Goal: Task Accomplishment & Management: Manage account settings

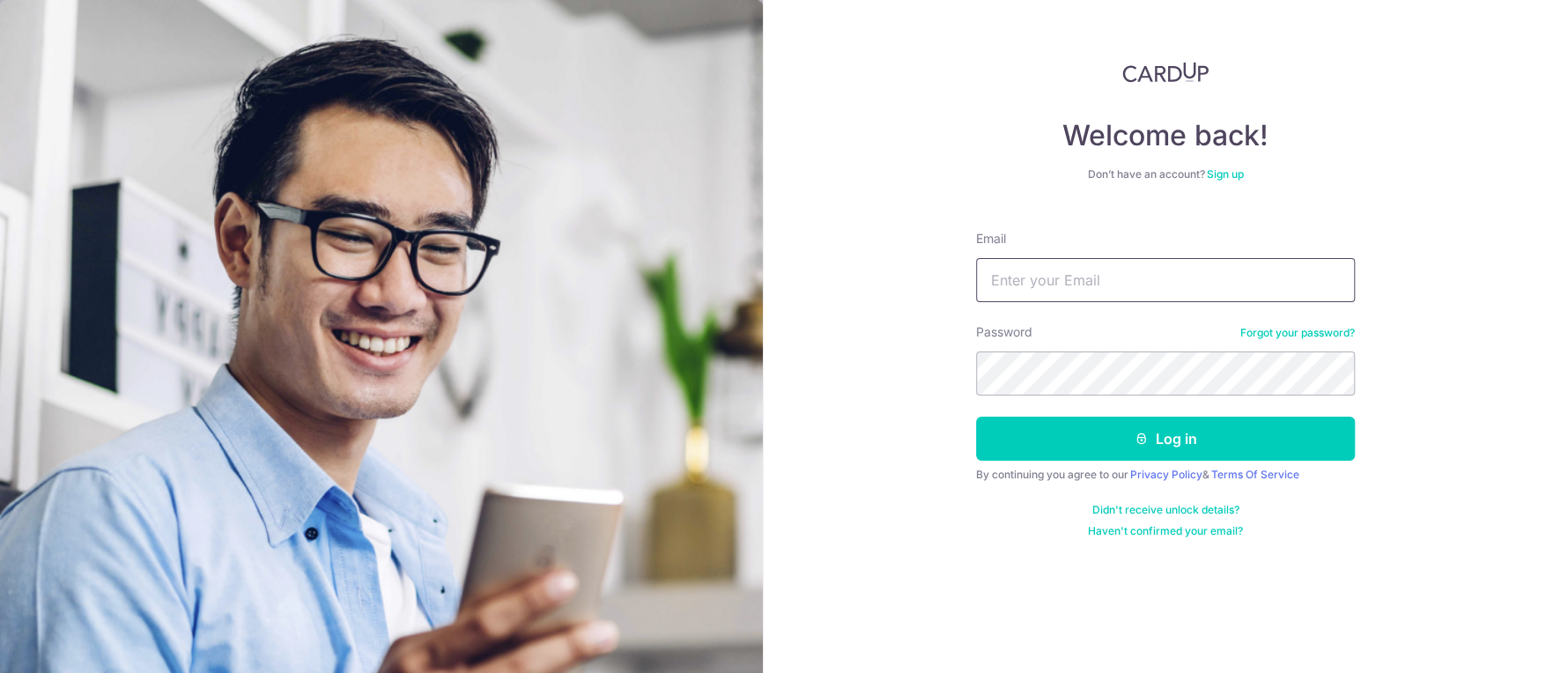
type input "[EMAIL_ADDRESS][DOMAIN_NAME]"
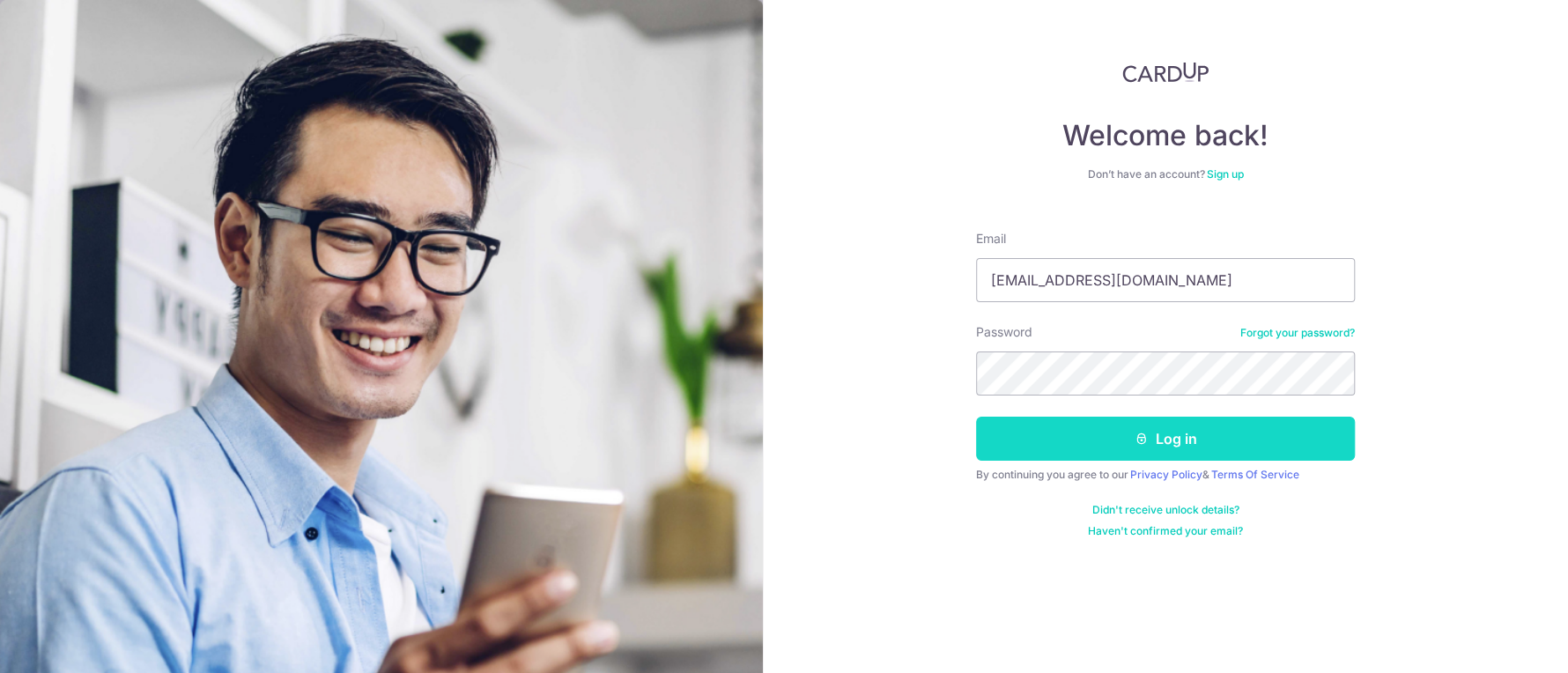
click at [1176, 439] on button "Log in" at bounding box center [1165, 438] width 379 height 44
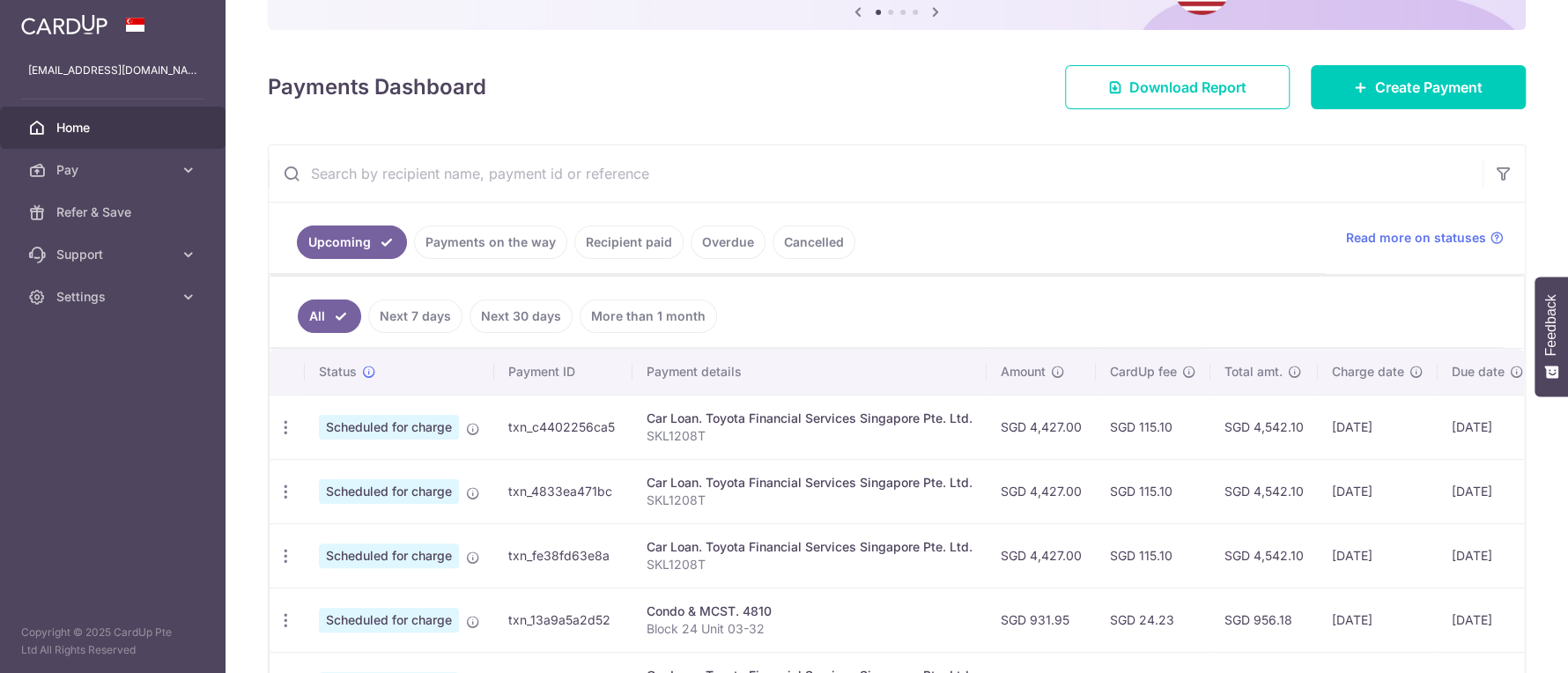
scroll to position [197, 0]
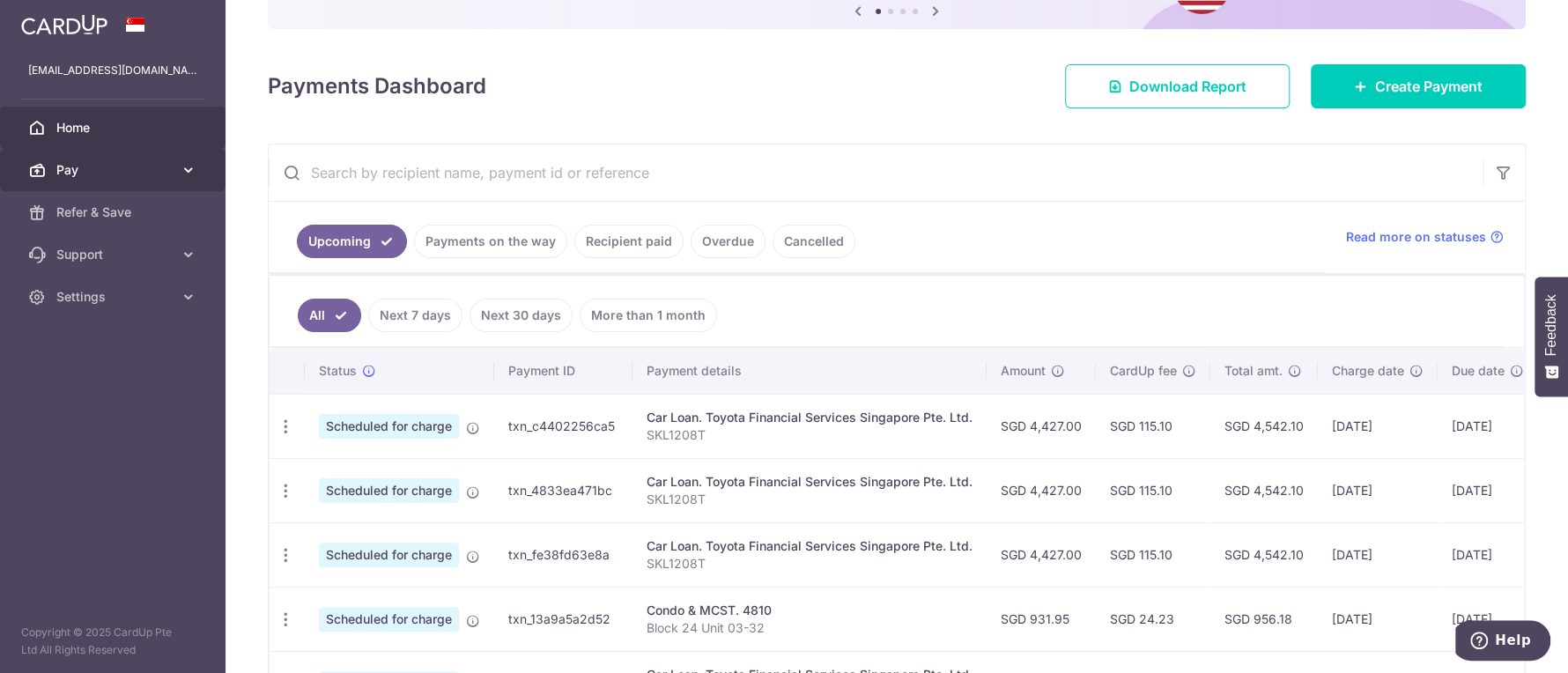
click at [182, 182] on link "Pay" at bounding box center [112, 170] width 226 height 43
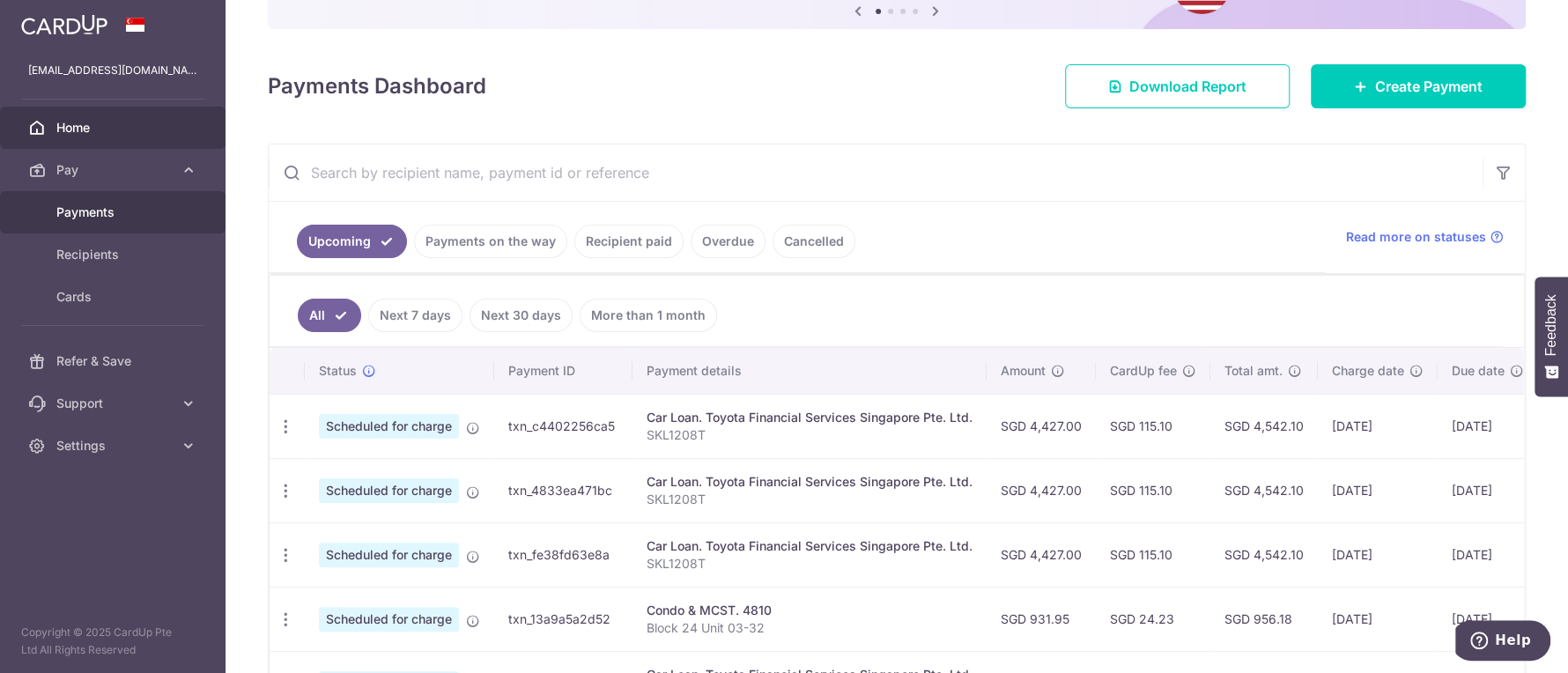
click at [132, 198] on link "Payments" at bounding box center [112, 212] width 226 height 43
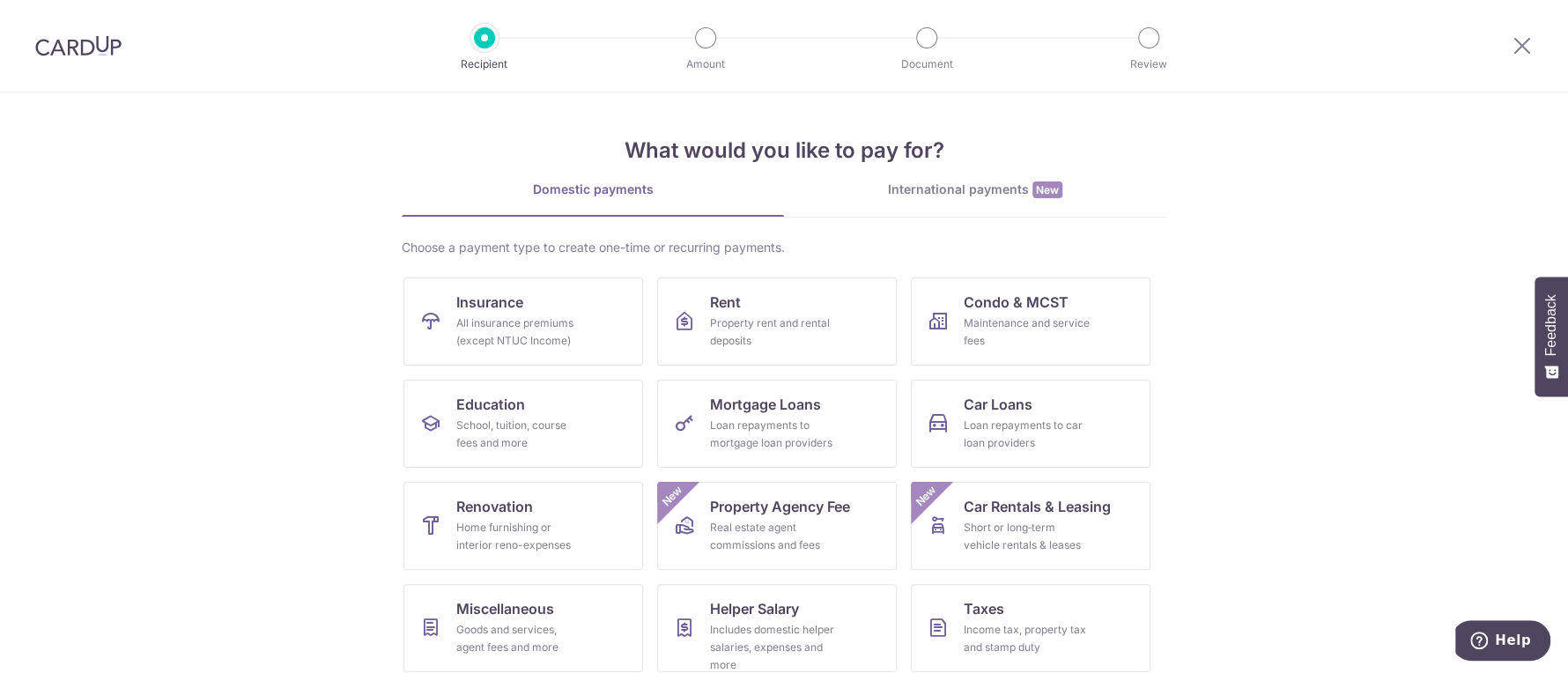
click at [75, 52] on img at bounding box center [78, 45] width 86 height 21
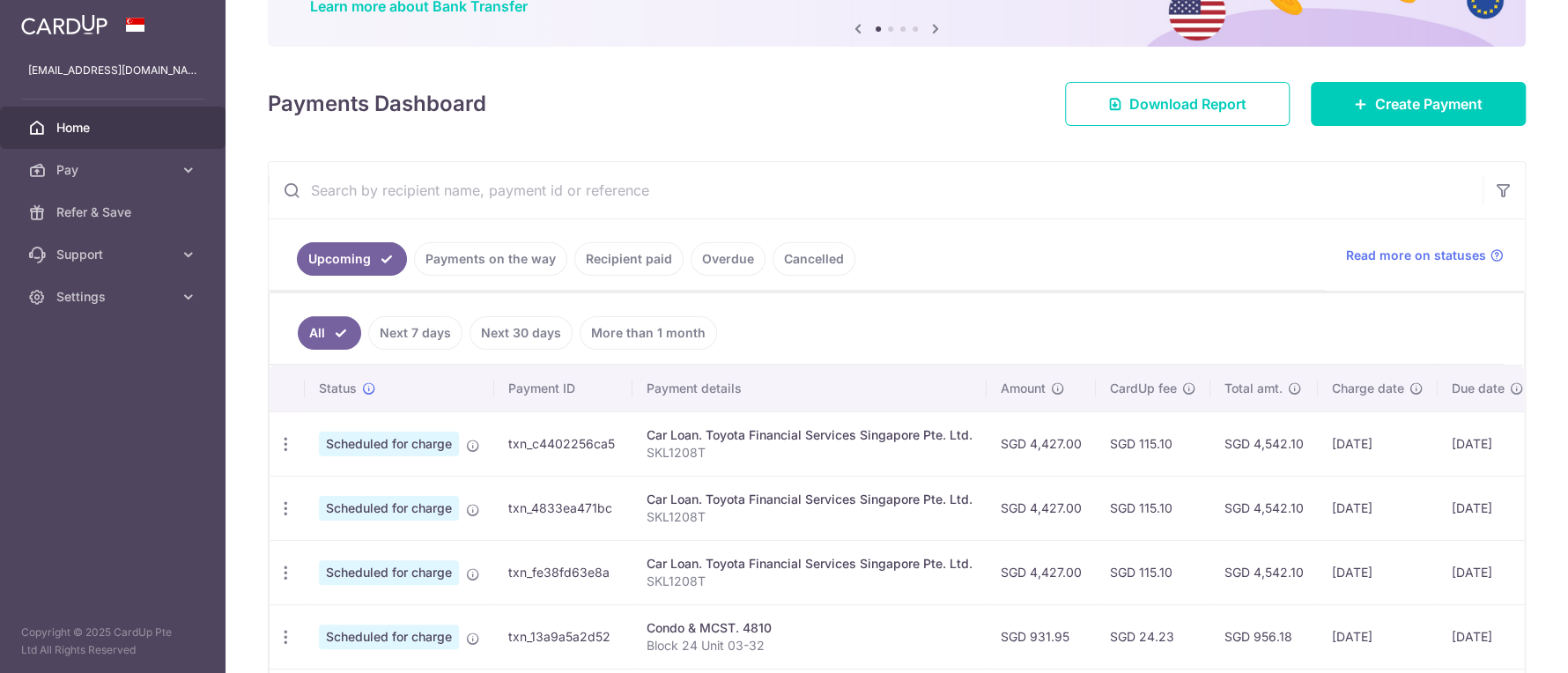
scroll to position [159, 0]
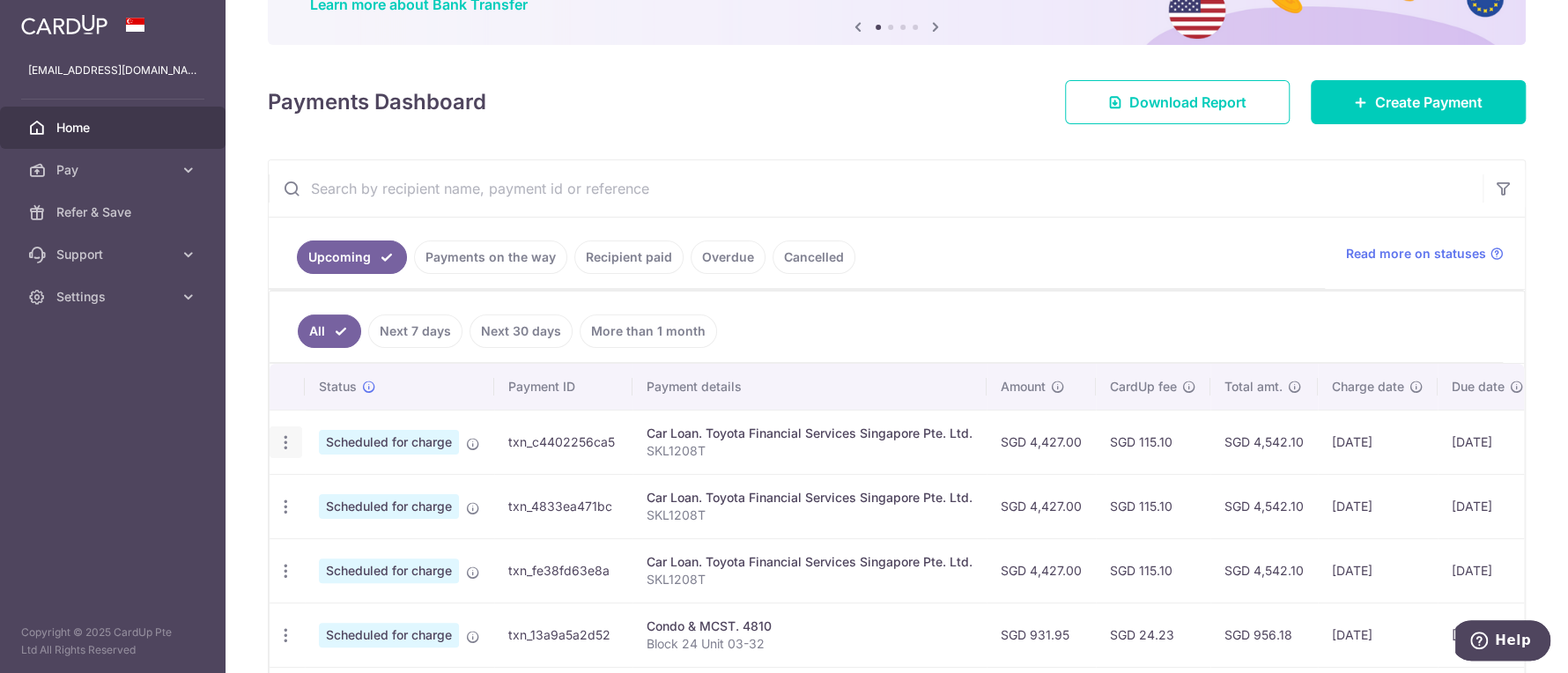
click at [279, 445] on icon "button" at bounding box center [285, 442] width 19 height 19
click at [372, 485] on span "Update payment" at bounding box center [380, 490] width 120 height 21
radio input "true"
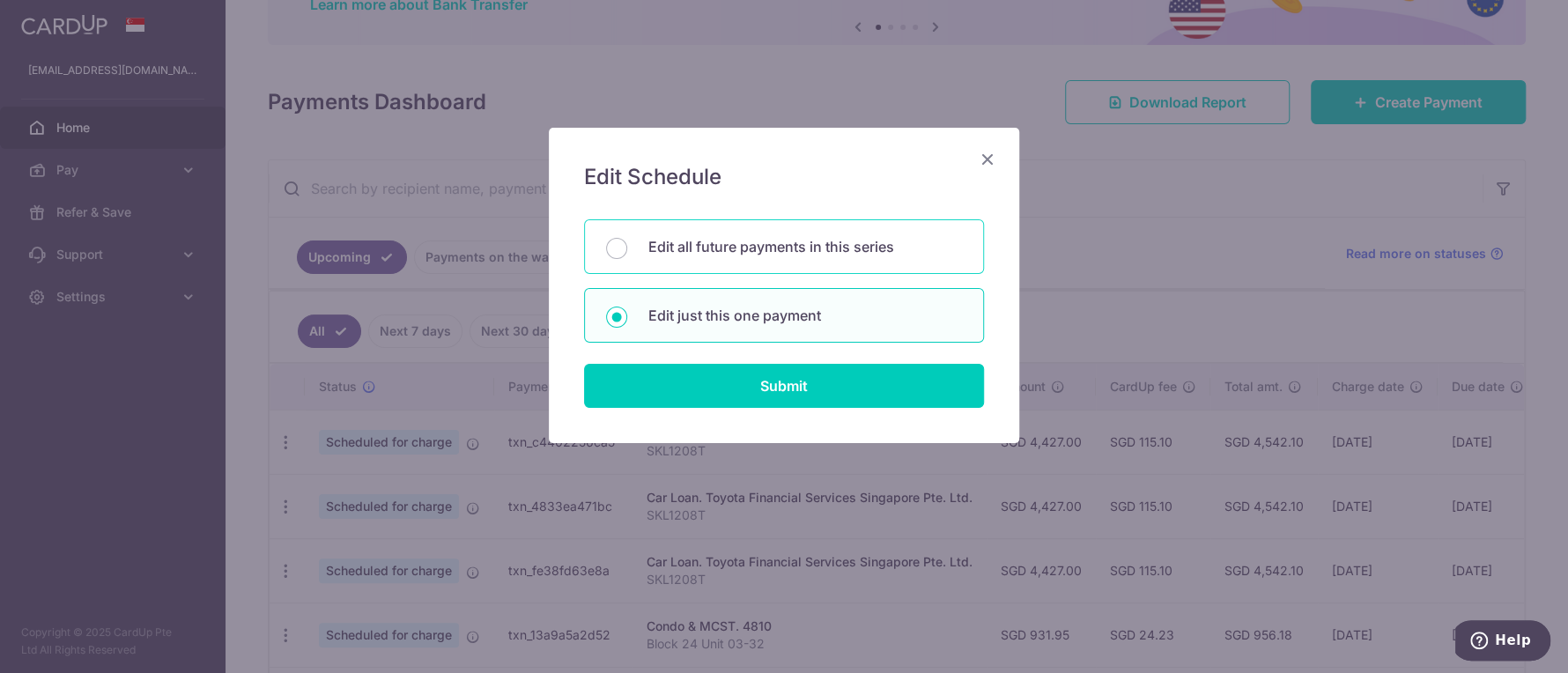
click at [797, 242] on p "Edit all future payments in this series" at bounding box center [806, 247] width 314 height 21
click at [627, 242] on input "Edit all future payments in this series" at bounding box center [616, 248] width 21 height 21
radio input "true"
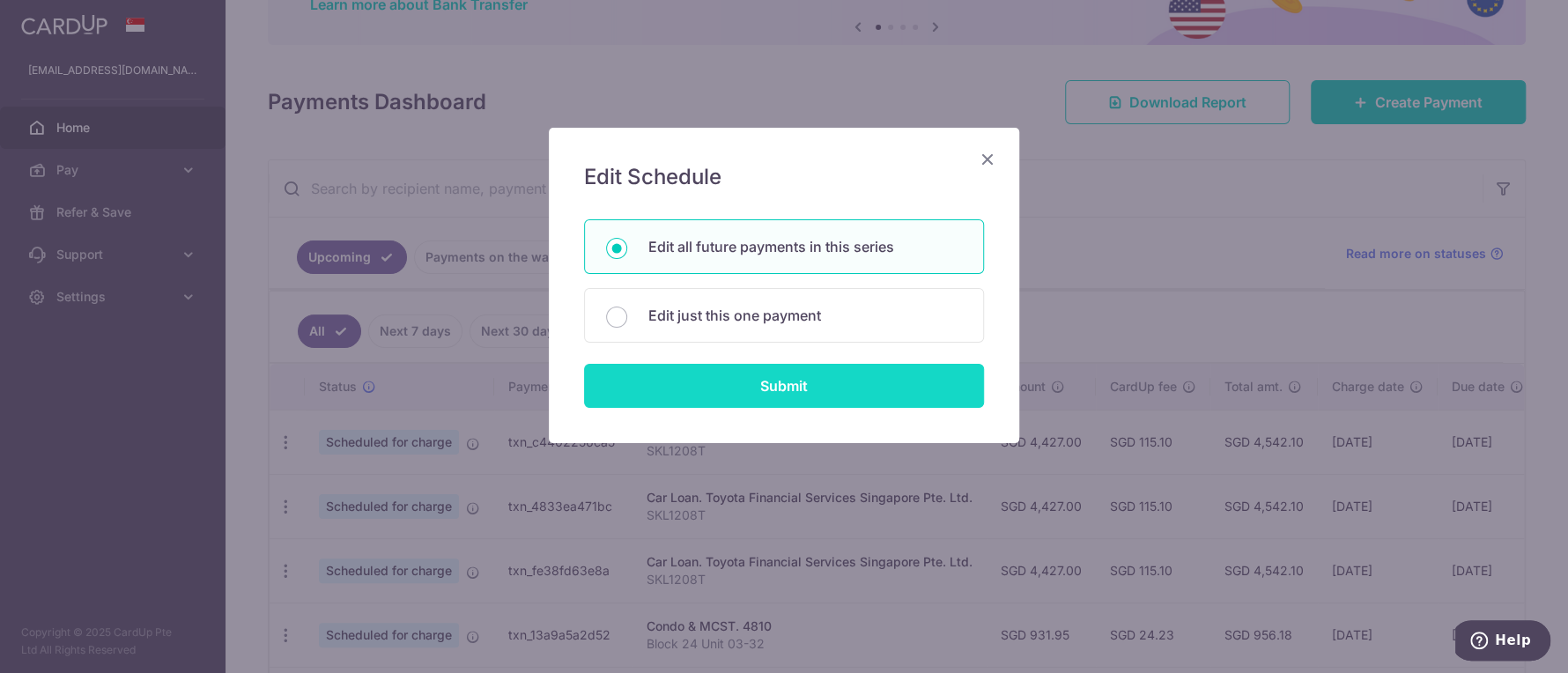
click at [802, 381] on input "Submit" at bounding box center [784, 386] width 399 height 44
radio input "true"
type input "4,427.00"
type input "SKL1208T"
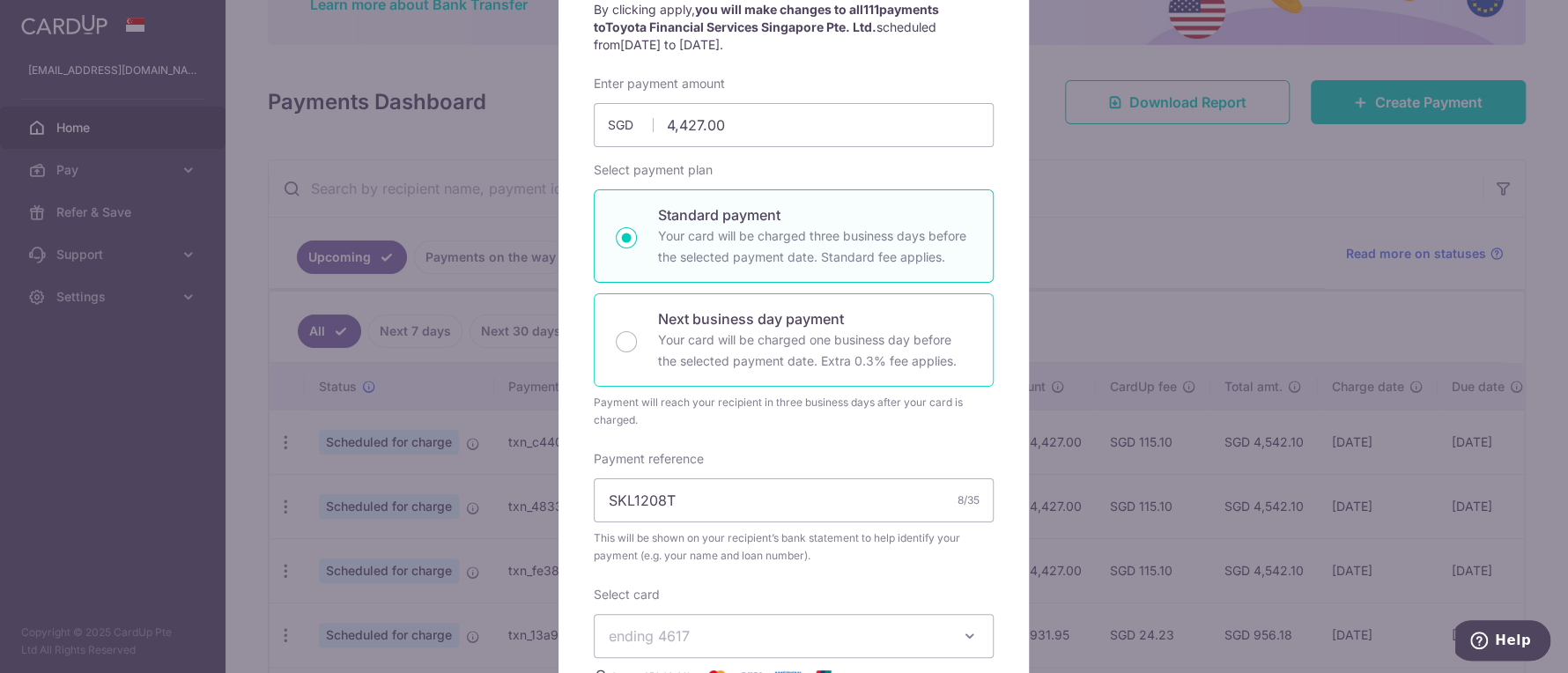
scroll to position [0, 0]
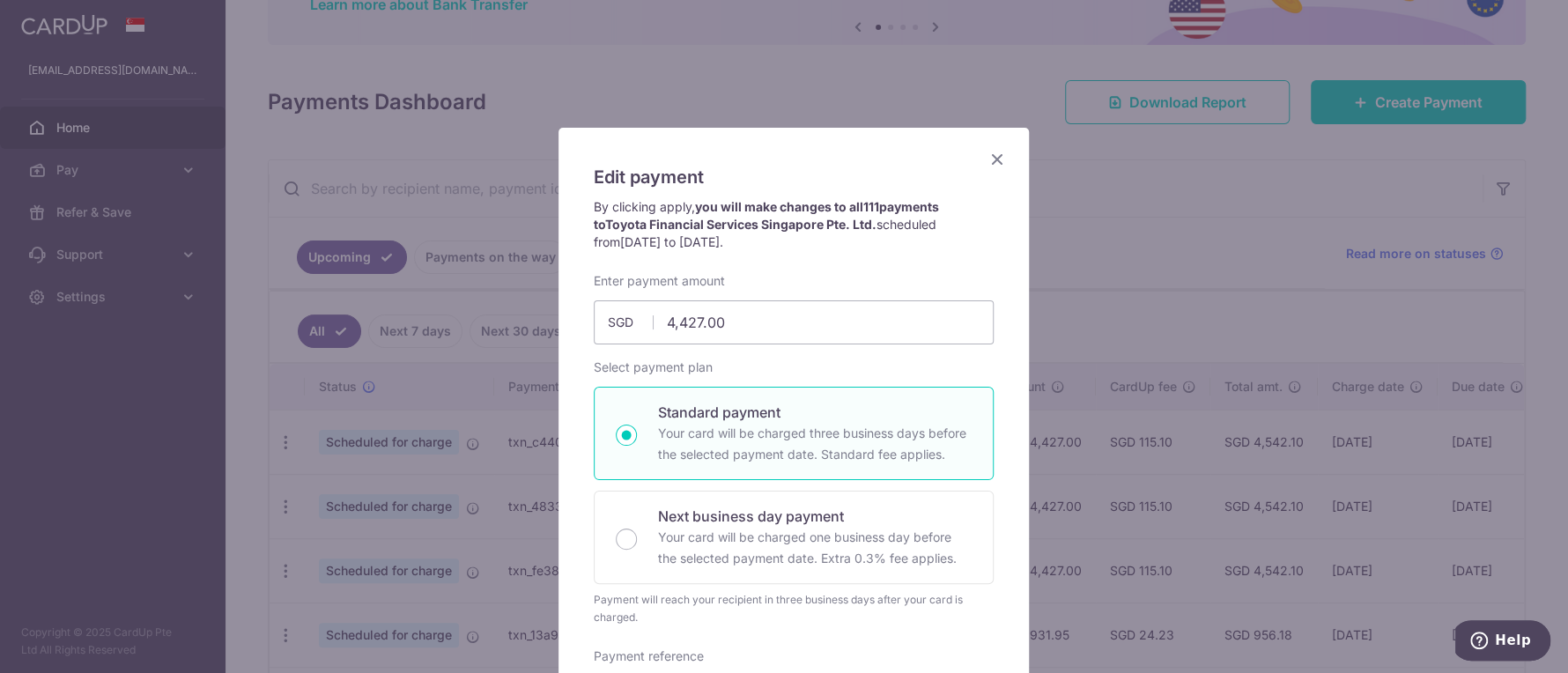
click at [987, 160] on icon "Close" at bounding box center [997, 159] width 21 height 22
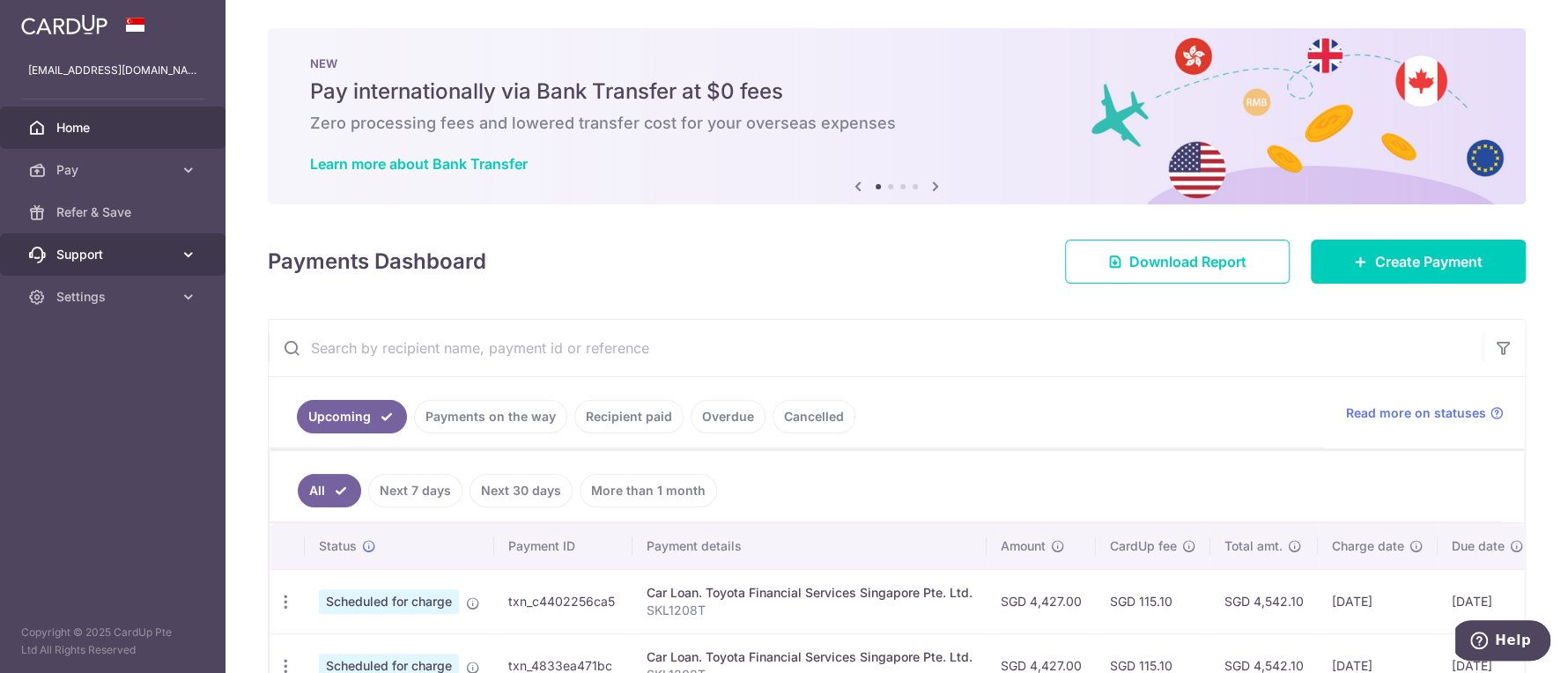
click at [120, 246] on span "Support" at bounding box center [114, 254] width 116 height 18
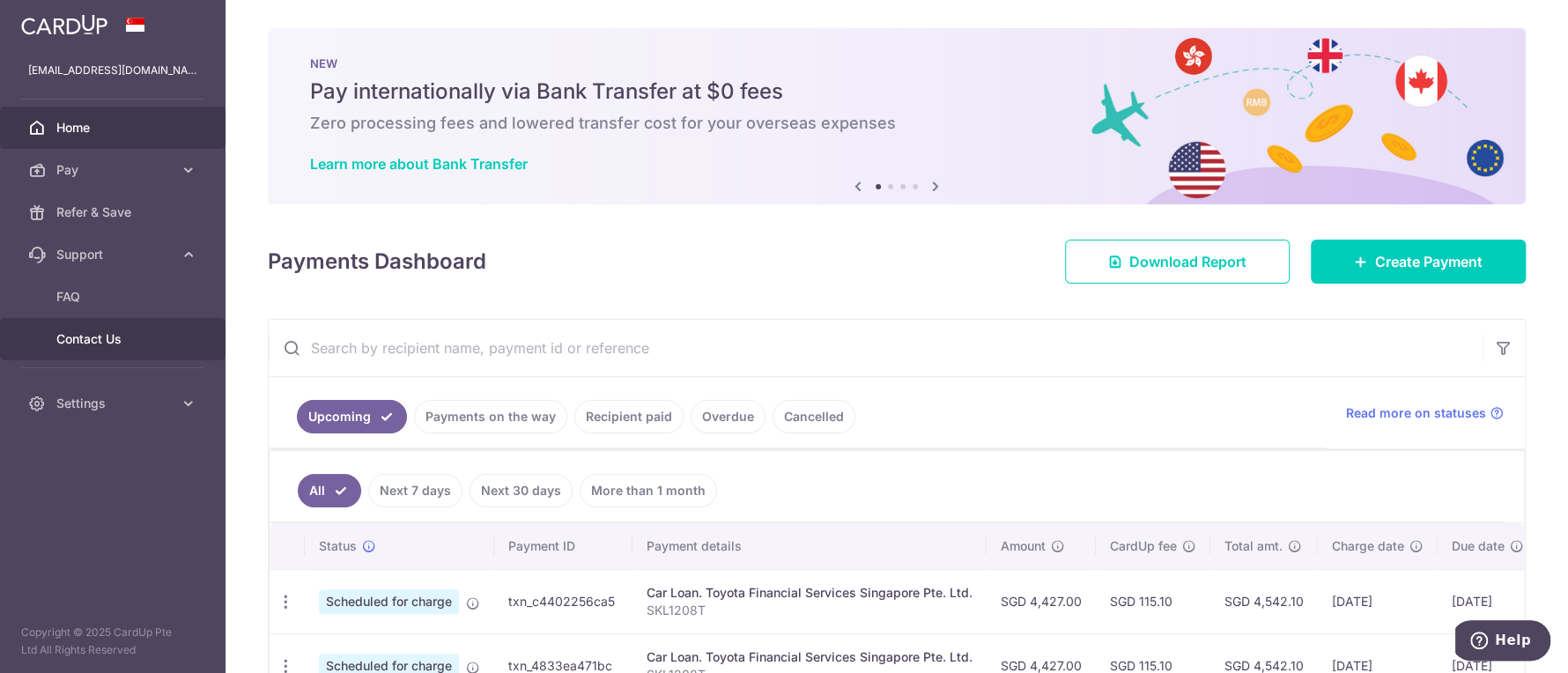
click at [117, 334] on span "Contact Us" at bounding box center [114, 339] width 116 height 18
